Goal: Information Seeking & Learning: Learn about a topic

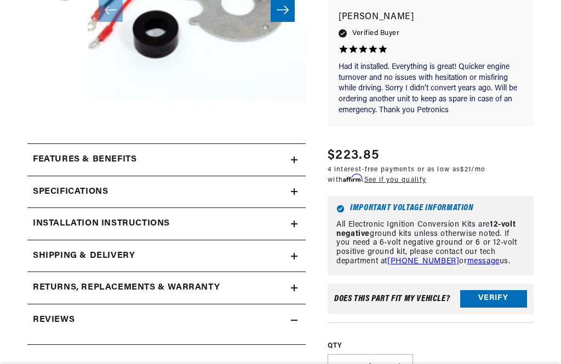
scroll to position [0, 430]
click at [292, 192] on icon at bounding box center [294, 192] width 7 height 0
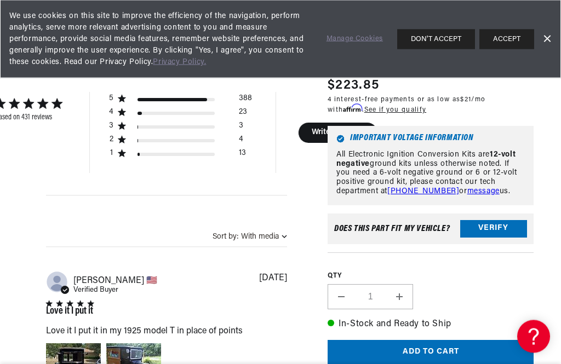
scroll to position [972, 0]
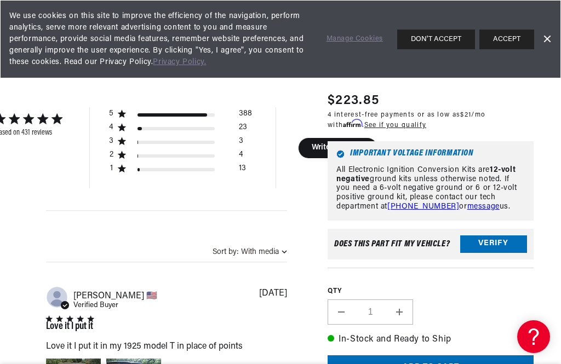
click at [516, 36] on button "ACCEPT" at bounding box center [506, 40] width 55 height 20
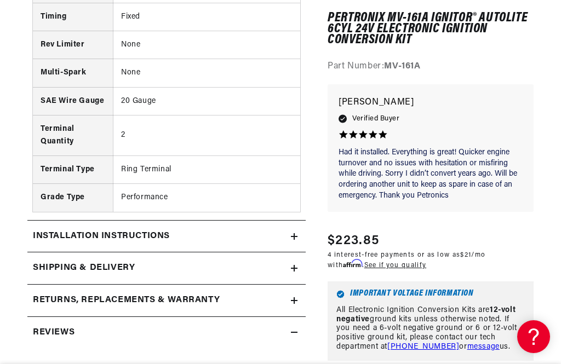
scroll to position [0, 0]
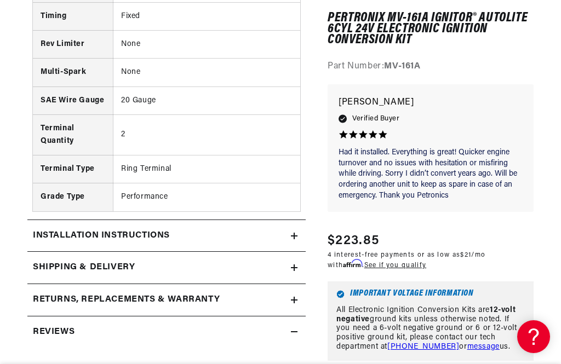
click at [297, 226] on summary "Installation instructions" at bounding box center [166, 236] width 278 height 32
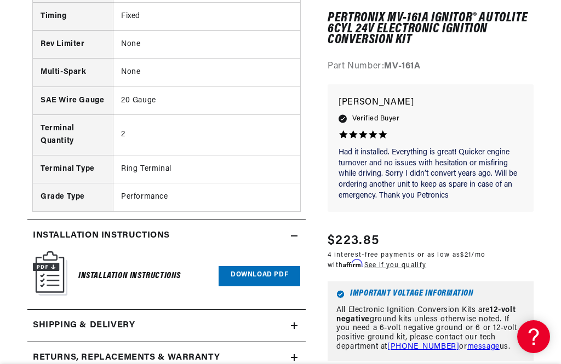
click at [255, 271] on link "Download PDF" at bounding box center [260, 276] width 82 height 20
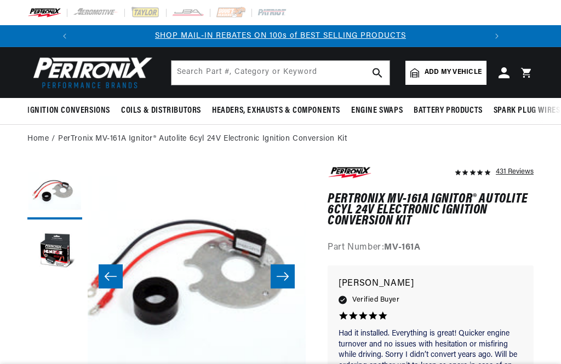
scroll to position [22, 0]
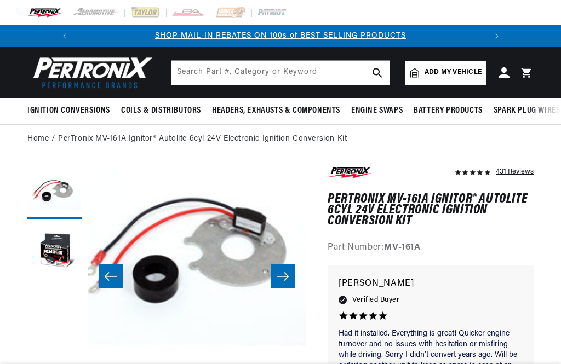
click at [284, 283] on button "Slide right" at bounding box center [283, 277] width 24 height 24
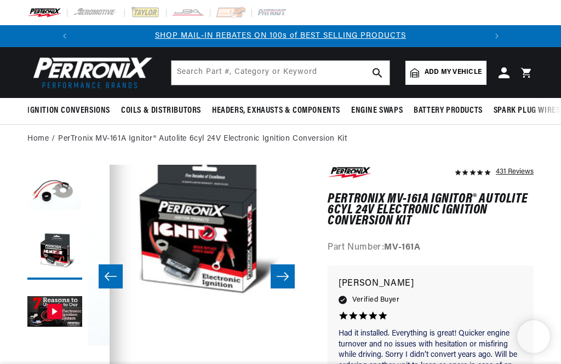
scroll to position [22, 218]
click at [281, 282] on button "Slide right" at bounding box center [283, 277] width 24 height 24
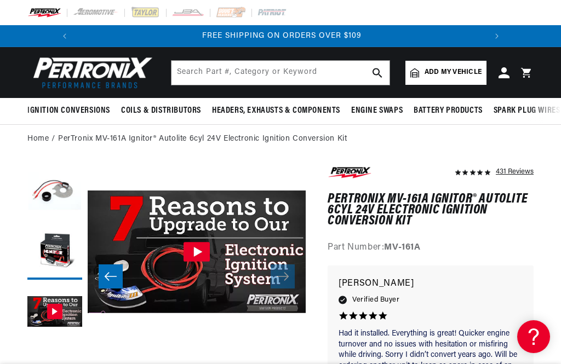
scroll to position [0, 0]
click at [284, 289] on img "Gallery Viewer" at bounding box center [197, 252] width 218 height 123
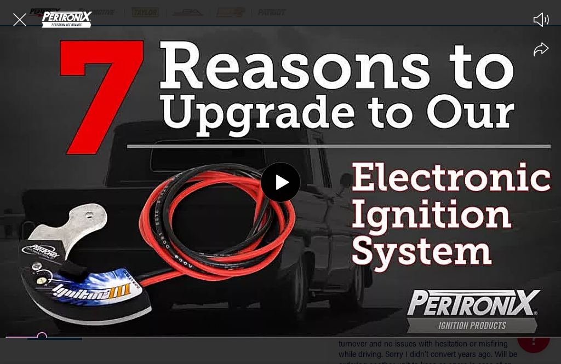
click at [15, 18] on icon "Close the video player" at bounding box center [20, 20] width 24 height 24
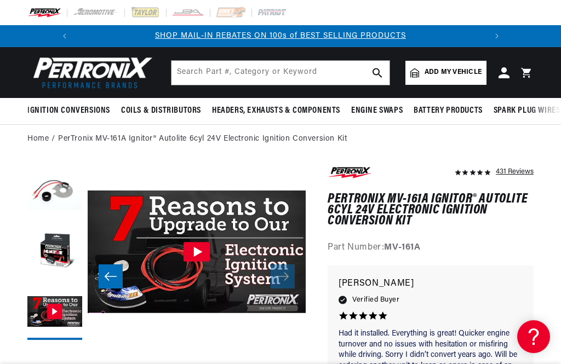
click at [36, 195] on button "Load image 1 in gallery view" at bounding box center [54, 192] width 55 height 55
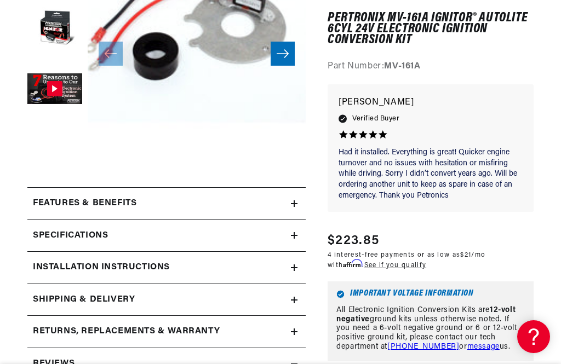
scroll to position [222, 0]
click at [288, 237] on div "Specifications" at bounding box center [159, 237] width 264 height 14
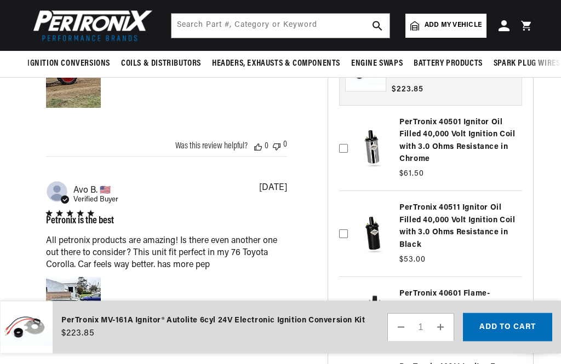
scroll to position [0, 0]
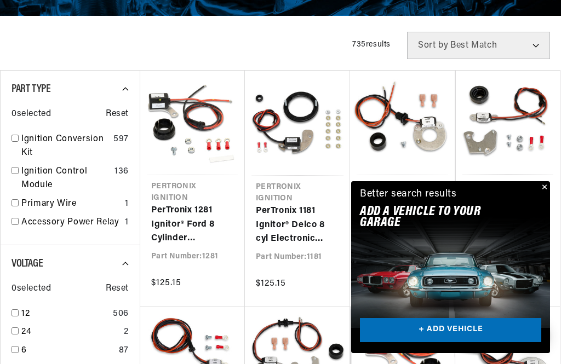
scroll to position [0, 409]
click at [16, 140] on input "checkbox" at bounding box center [15, 138] width 7 height 7
checkbox input "true"
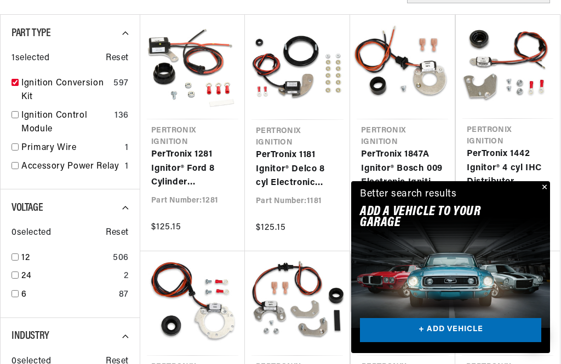
scroll to position [290, 0]
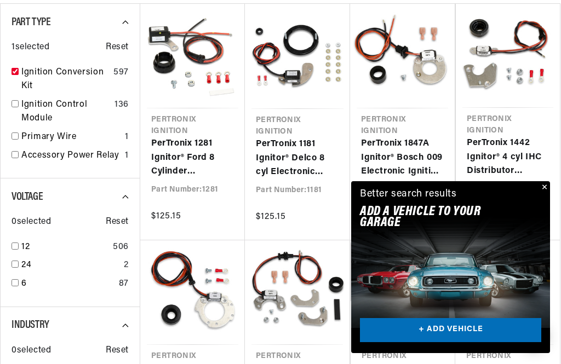
click at [13, 265] on input "checkbox" at bounding box center [15, 264] width 7 height 7
checkbox input "true"
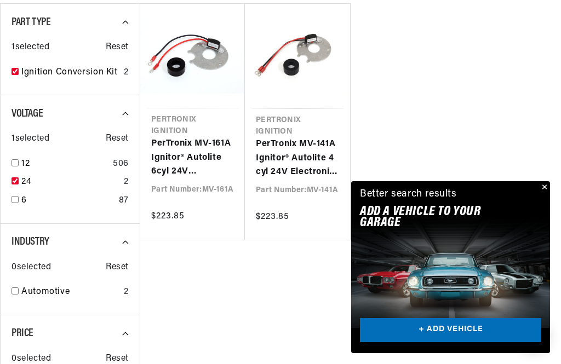
scroll to position [0, 409]
click at [545, 195] on button "Close" at bounding box center [543, 187] width 13 height 13
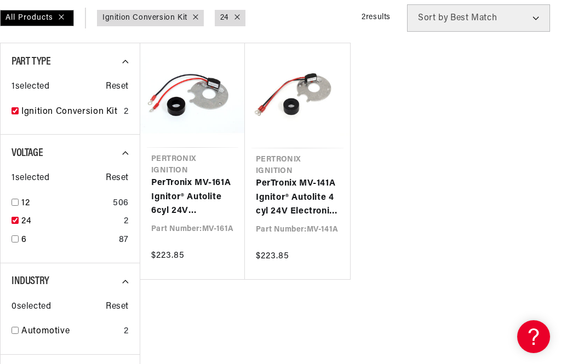
scroll to position [0, 307]
click at [275, 200] on link "PerTronix MV-141A Ignitor® Autolite 4 cyl 24V Electronic Ignition Conversion Kit" at bounding box center [297, 198] width 83 height 42
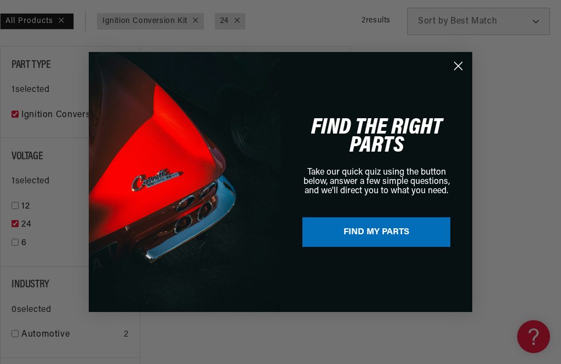
scroll to position [266, 0]
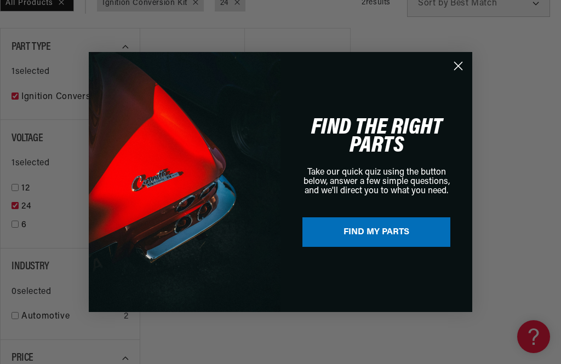
click at [456, 70] on icon "Close dialog" at bounding box center [459, 66] width 8 height 8
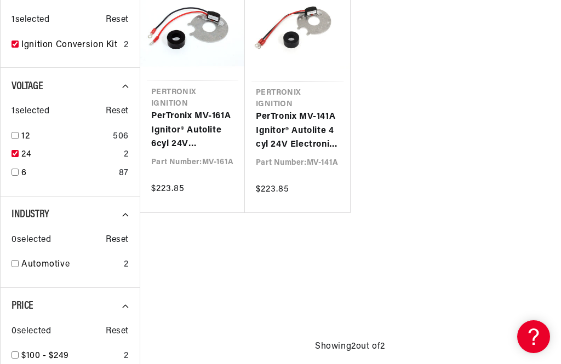
scroll to position [335, 0]
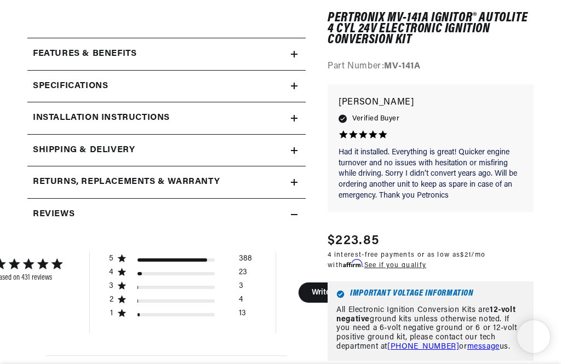
scroll to position [357, 0]
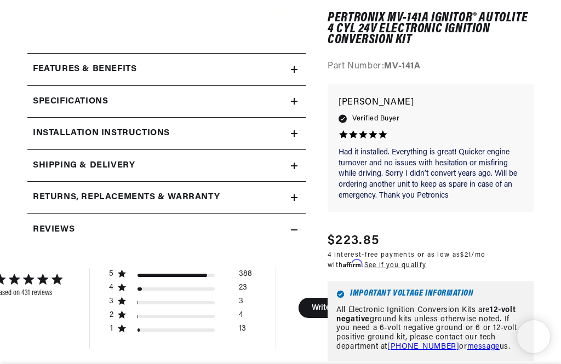
click at [295, 98] on icon at bounding box center [294, 101] width 7 height 7
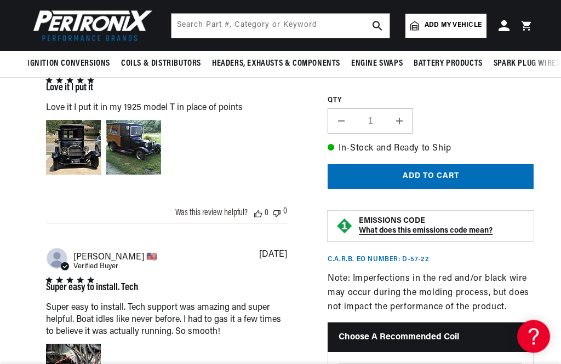
scroll to position [568, 0]
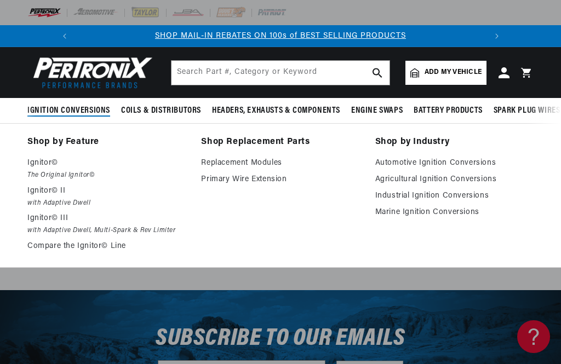
click at [265, 166] on link "Replacement Modules" at bounding box center [280, 163] width 158 height 13
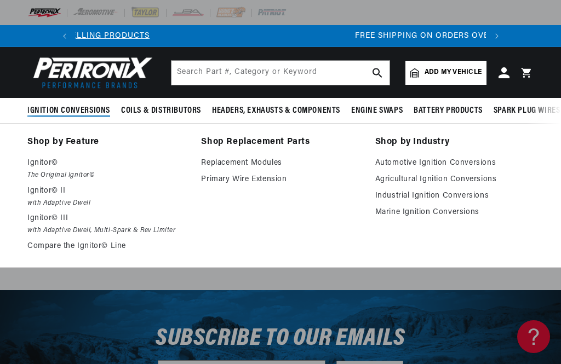
scroll to position [0, 409]
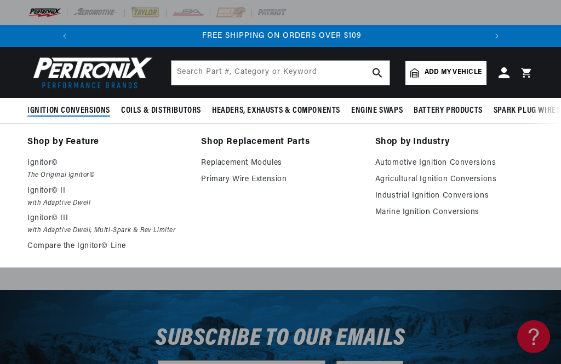
click at [474, 162] on link "Automotive Ignition Conversions" at bounding box center [454, 163] width 158 height 13
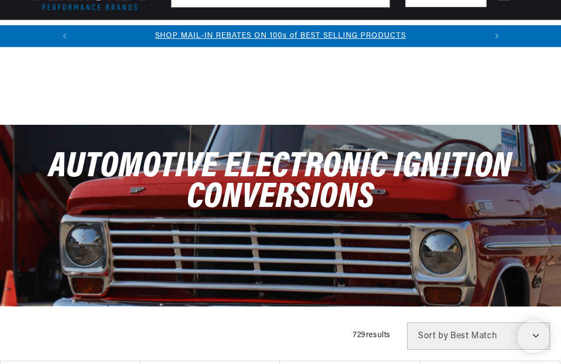
scroll to position [239, 0]
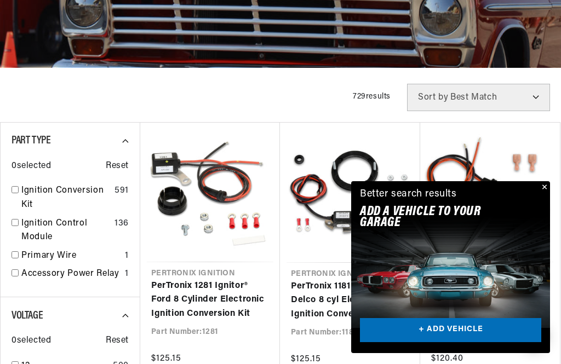
click at [534, 229] on div "Better search results Add A VEHICLE to your garage + ADD VEHICLE" at bounding box center [450, 205] width 199 height 48
